Goal: Find specific page/section: Find specific page/section

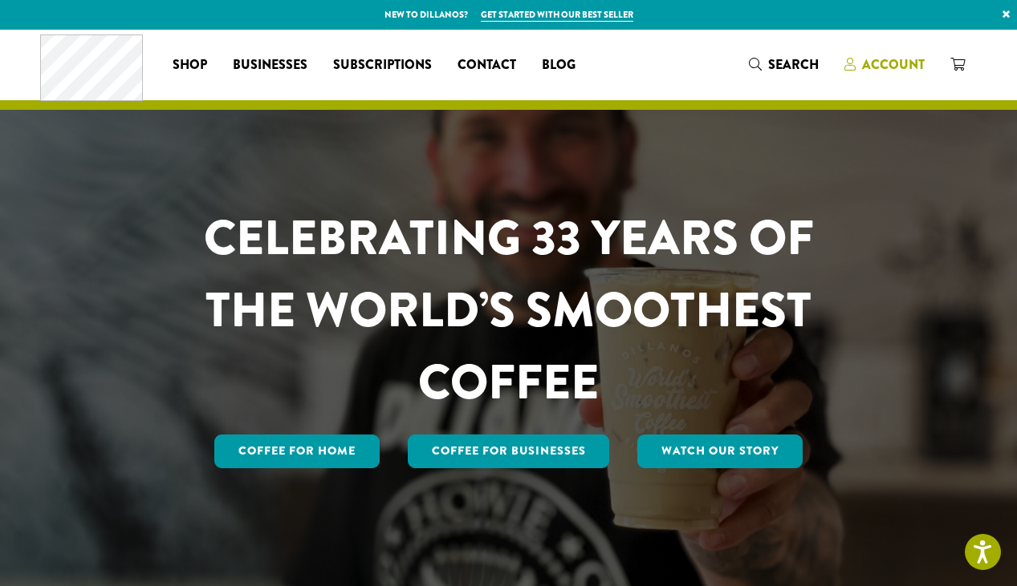
click at [625, 67] on span "Account" at bounding box center [893, 64] width 63 height 18
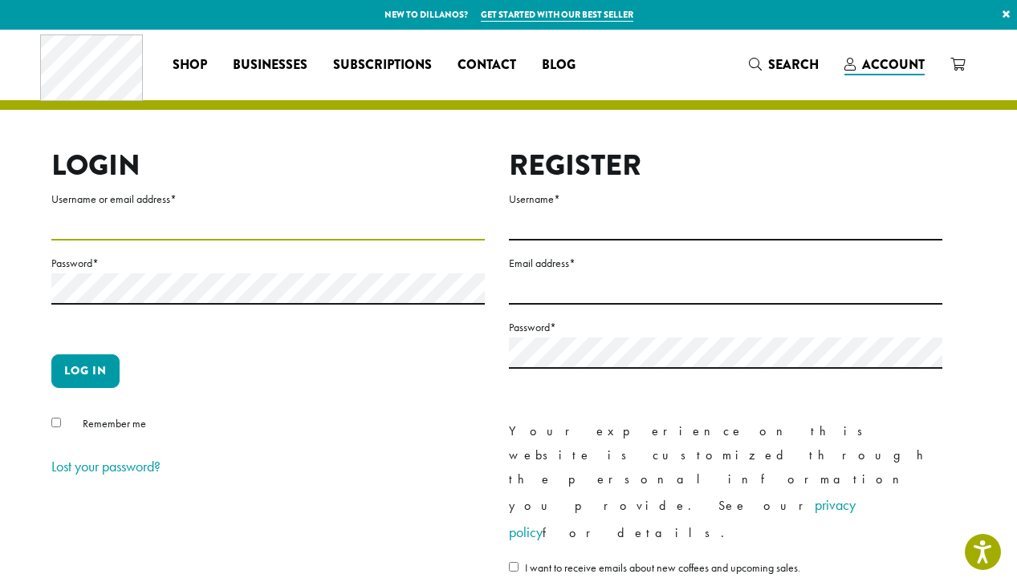
type input "**********"
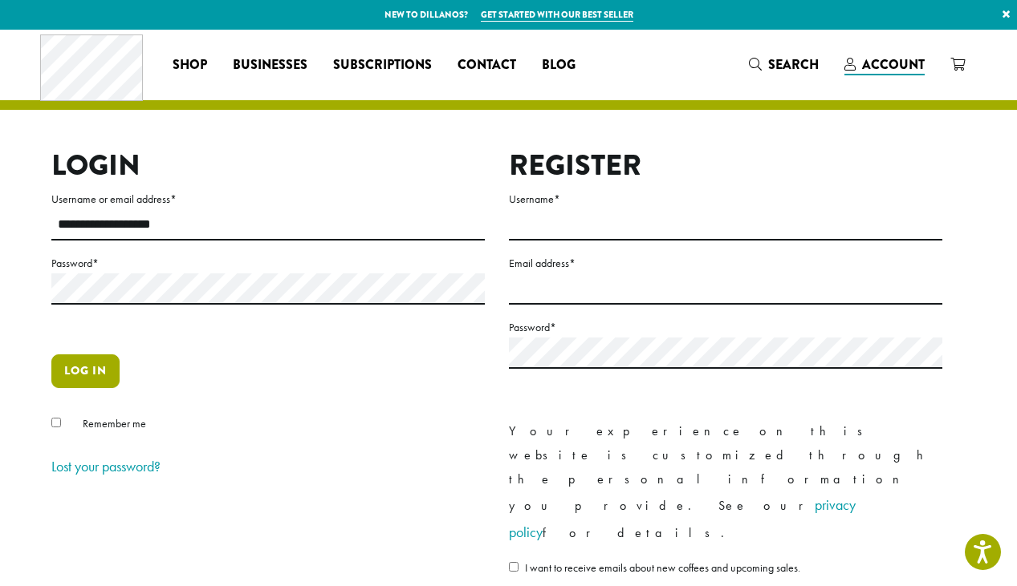
click at [93, 379] on button "Log in" at bounding box center [85, 372] width 68 height 34
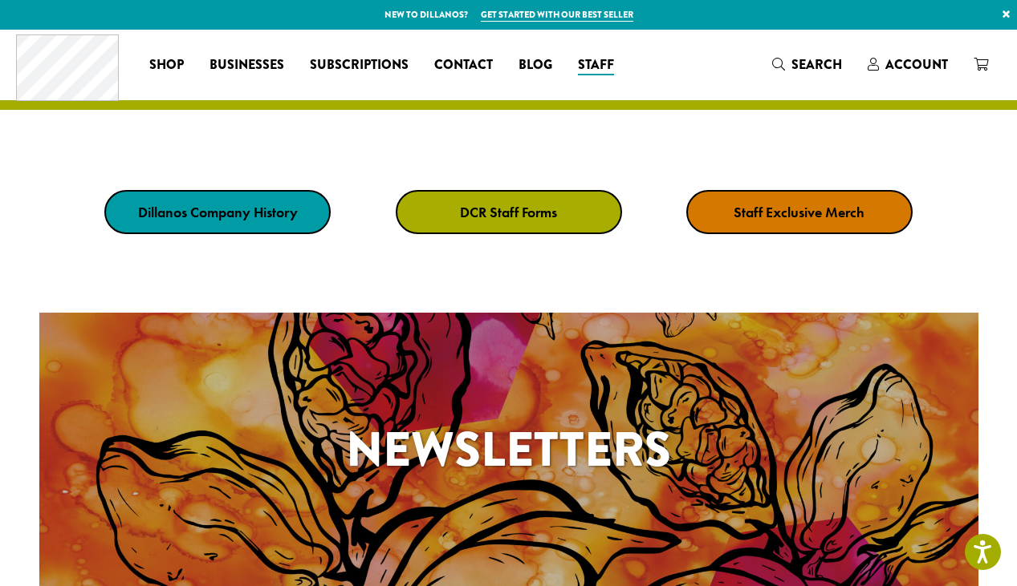
click at [490, 217] on strong "DCR Staff Forms" at bounding box center [508, 212] width 97 height 18
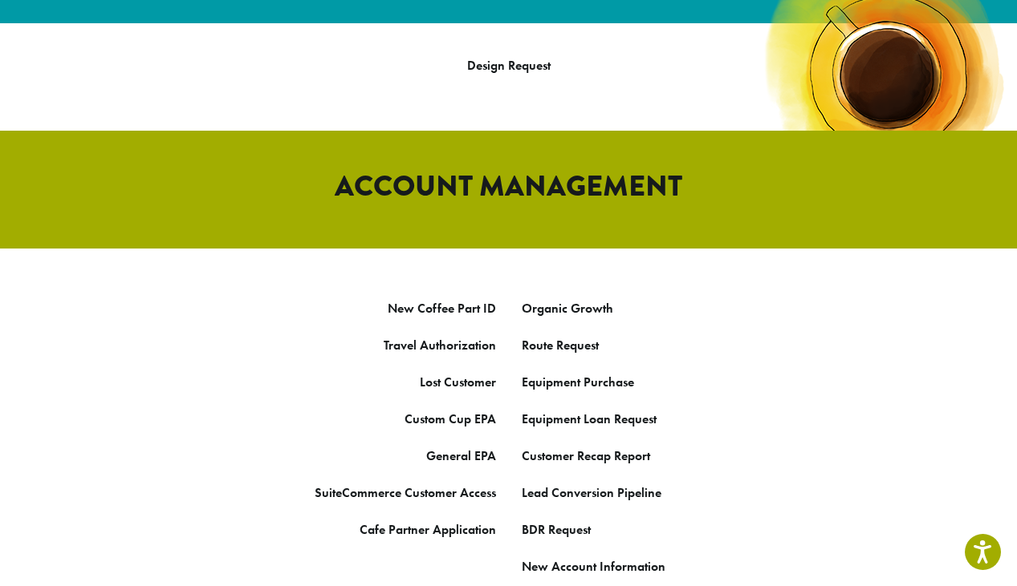
scroll to position [746, 0]
click at [547, 300] on link "Organic Growth" at bounding box center [567, 308] width 91 height 17
